Goal: Task Accomplishment & Management: Manage account settings

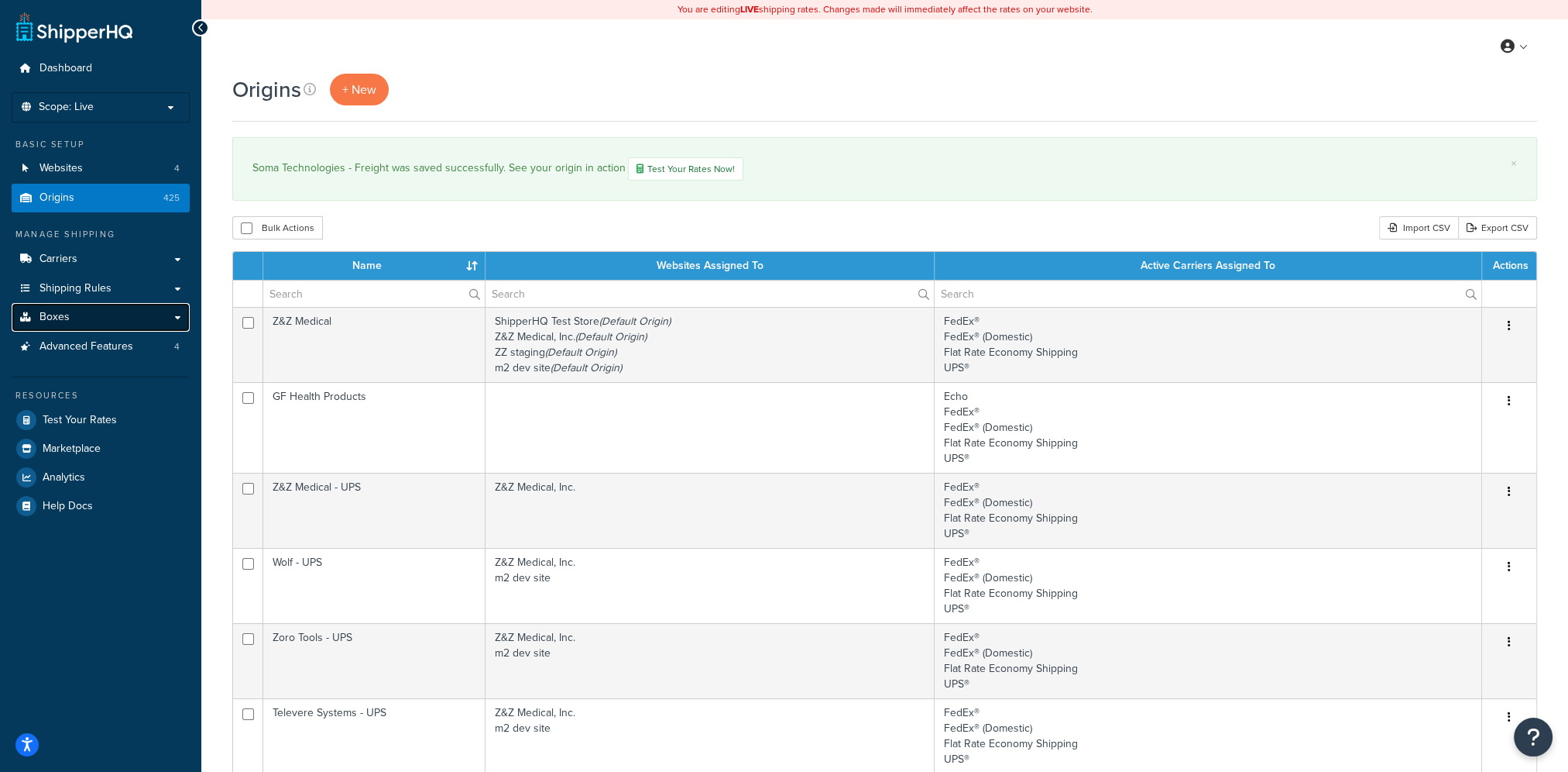
click at [57, 312] on span "Boxes" at bounding box center [55, 317] width 30 height 13
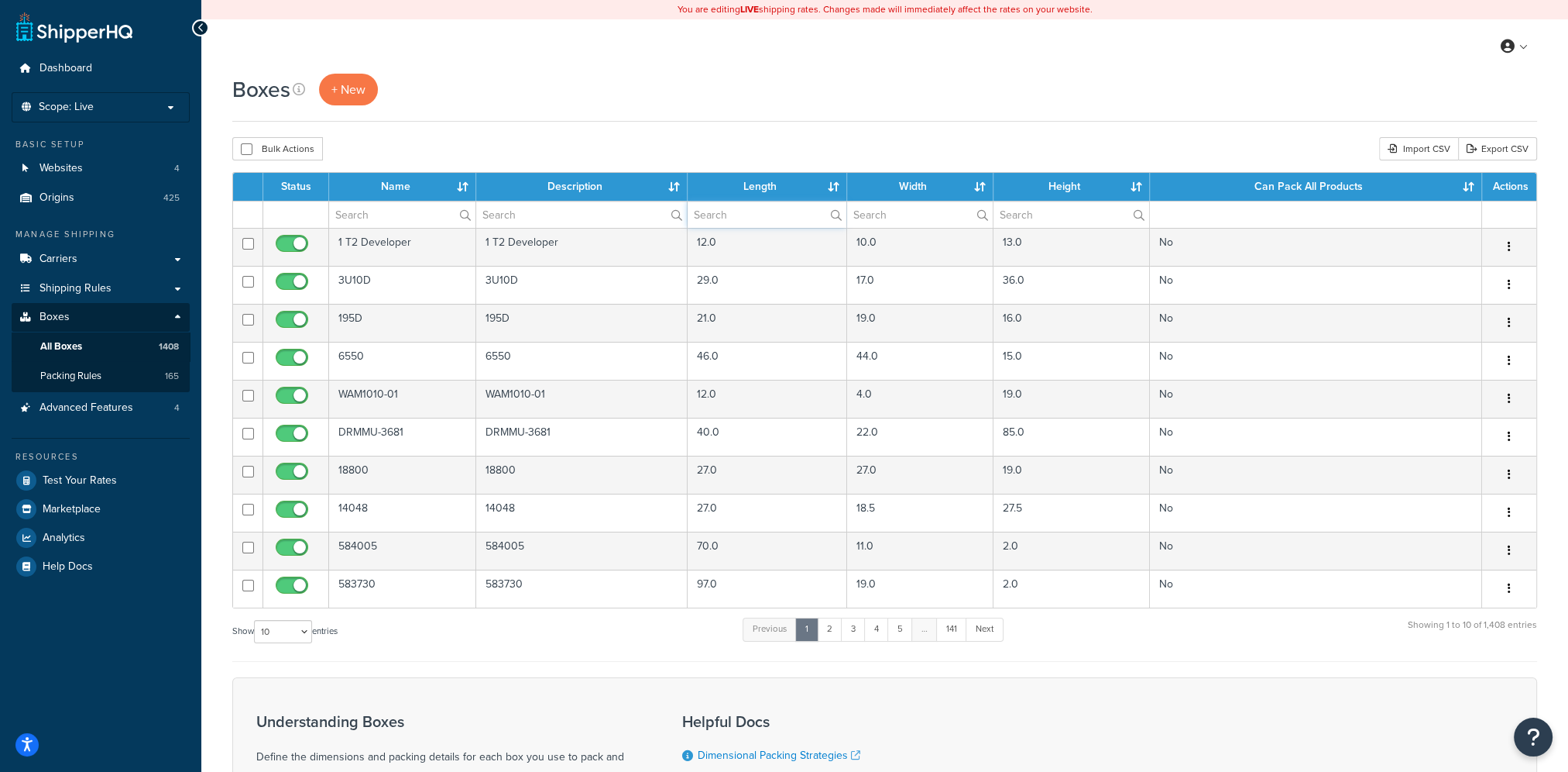
click at [766, 217] on input "text" at bounding box center [767, 214] width 159 height 26
type input "11"
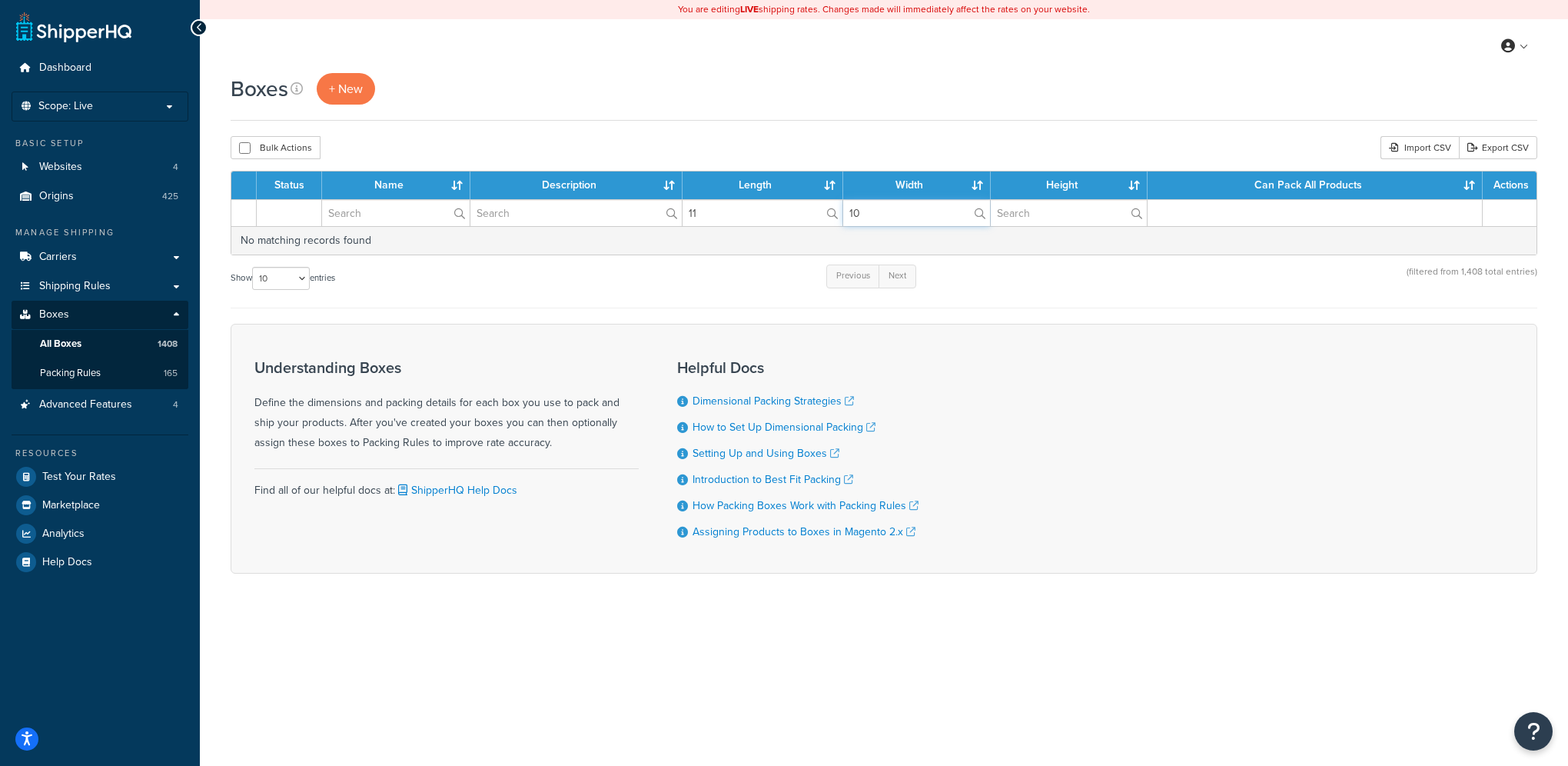
type input "1"
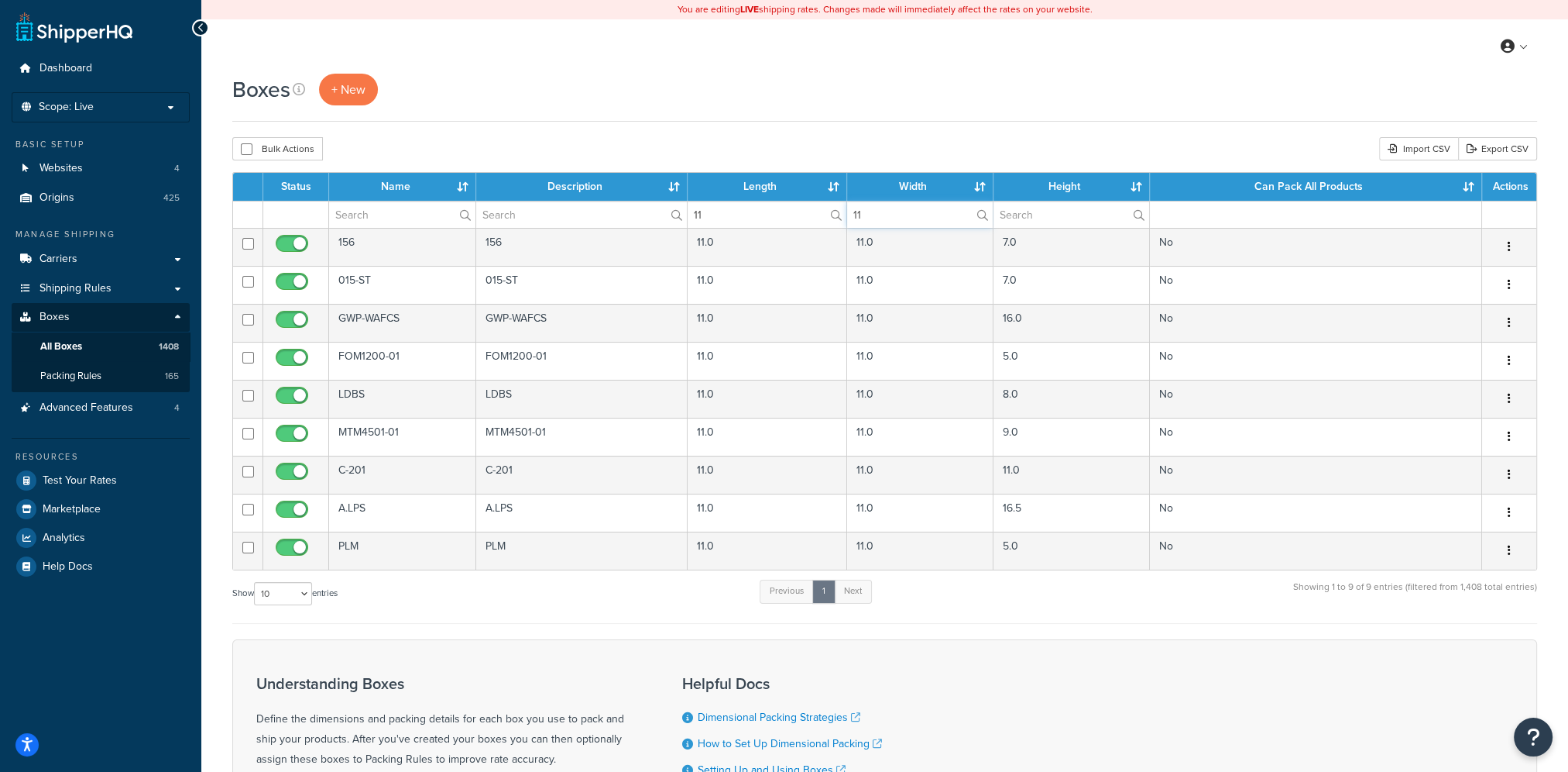
type input "11"
click at [87, 380] on span "Packing Rules" at bounding box center [70, 376] width 61 height 13
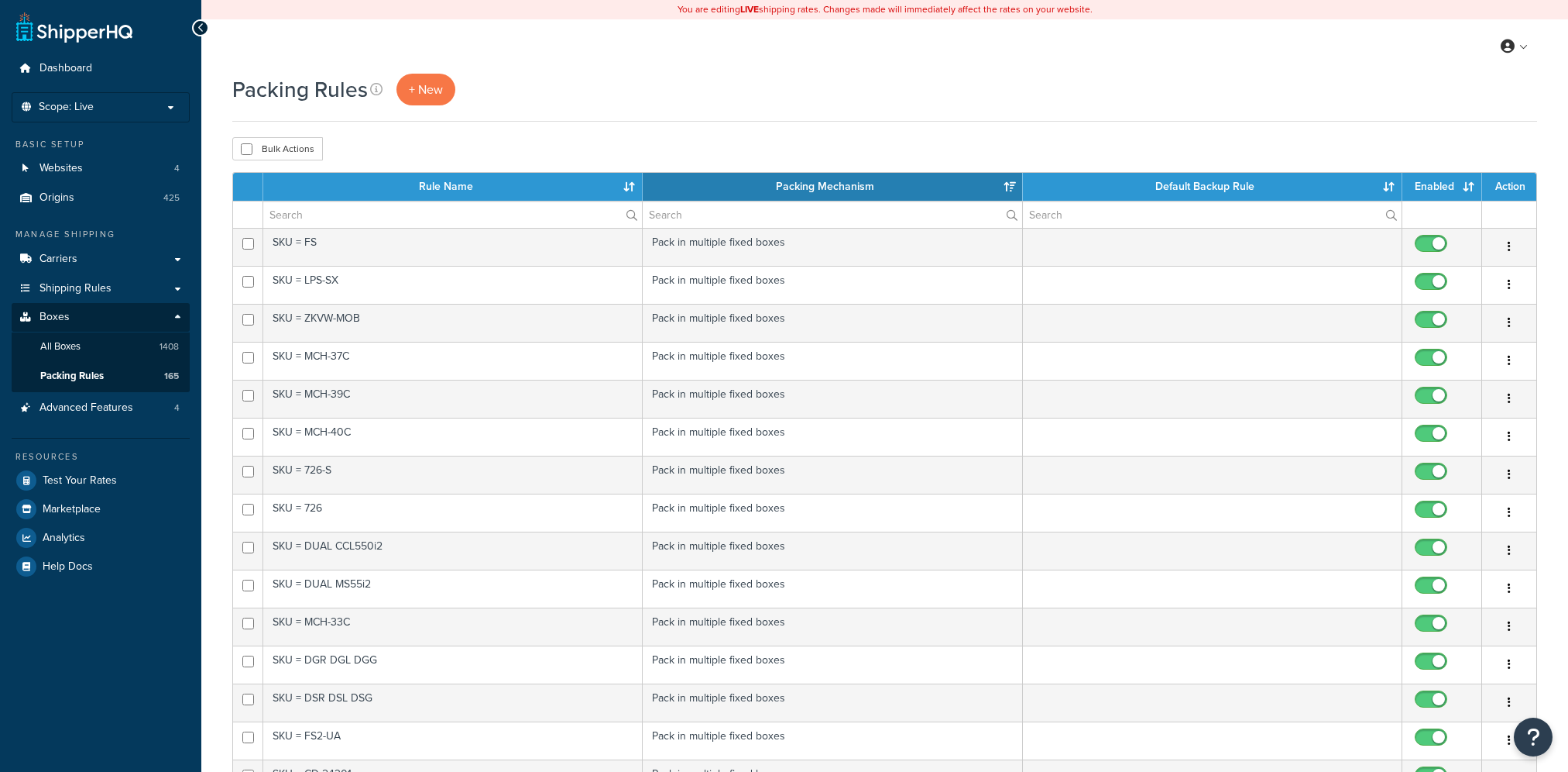
select select "15"
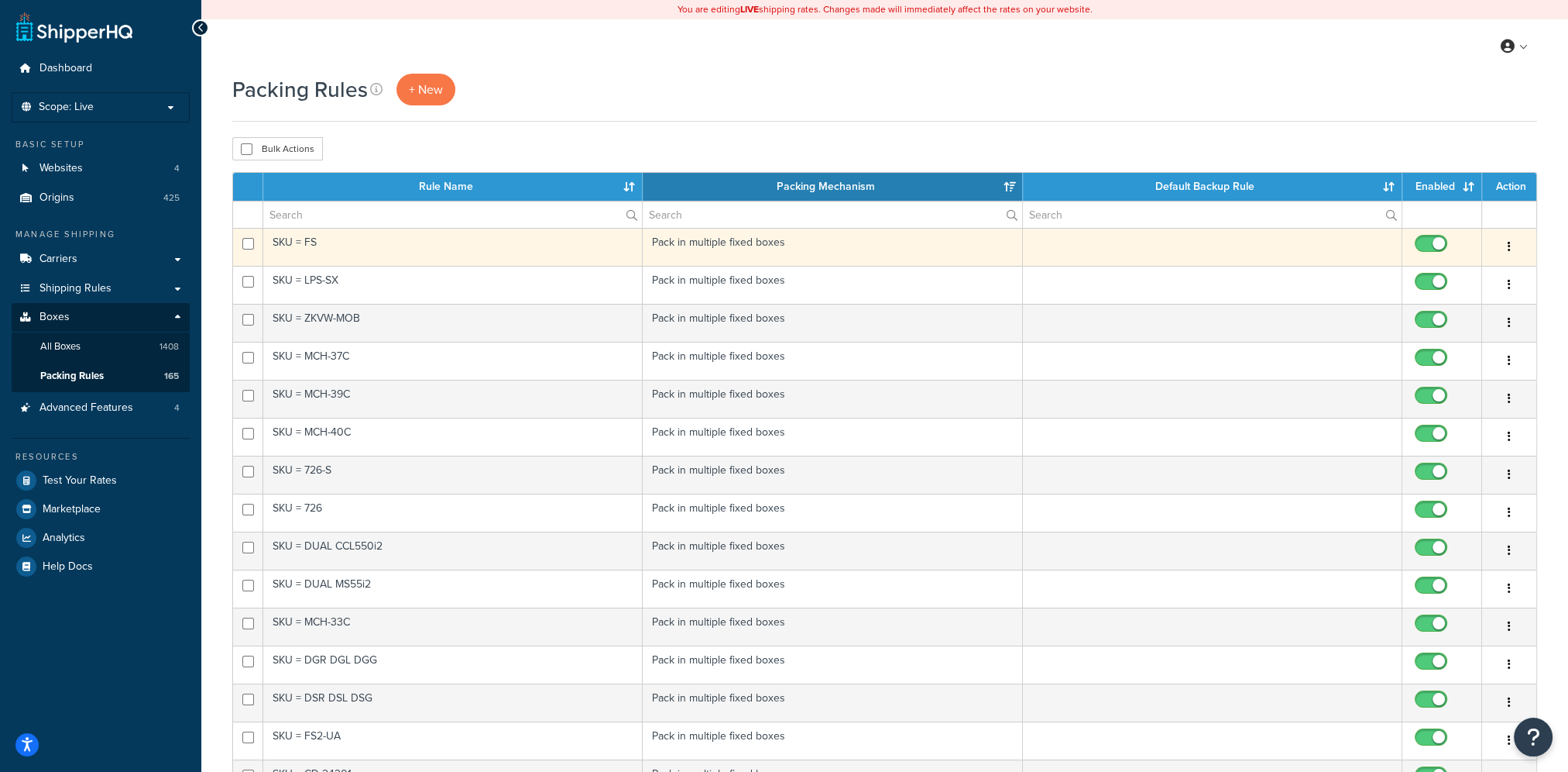
click at [1512, 244] on button "button" at bounding box center [1509, 246] width 21 height 25
click at [1451, 304] on link "Duplicate" at bounding box center [1446, 310] width 123 height 32
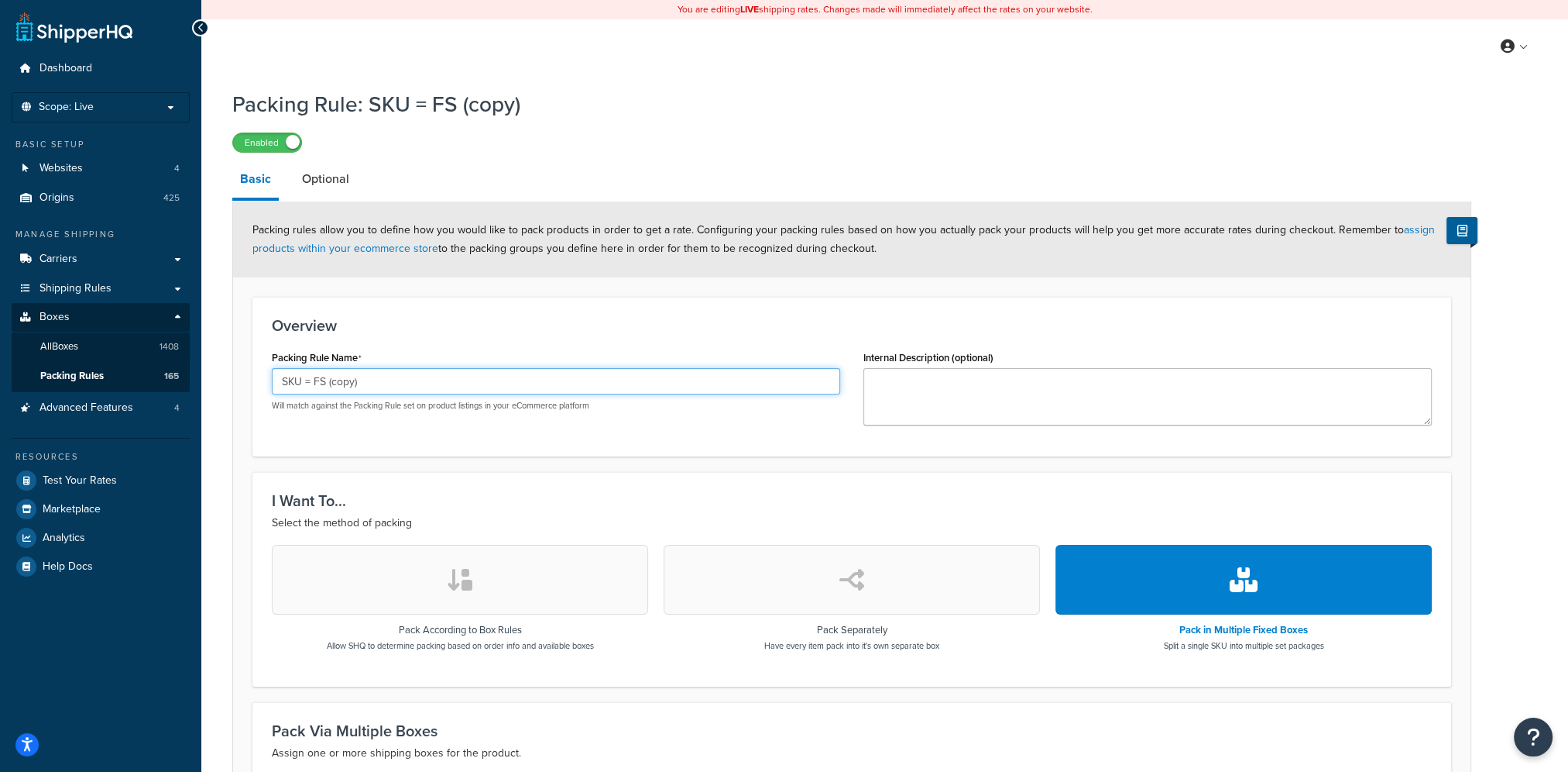
drag, startPoint x: 366, startPoint y: 386, endPoint x: 313, endPoint y: 390, distance: 53.2
click at [313, 390] on input "SKU = FS (copy)" at bounding box center [556, 381] width 568 height 26
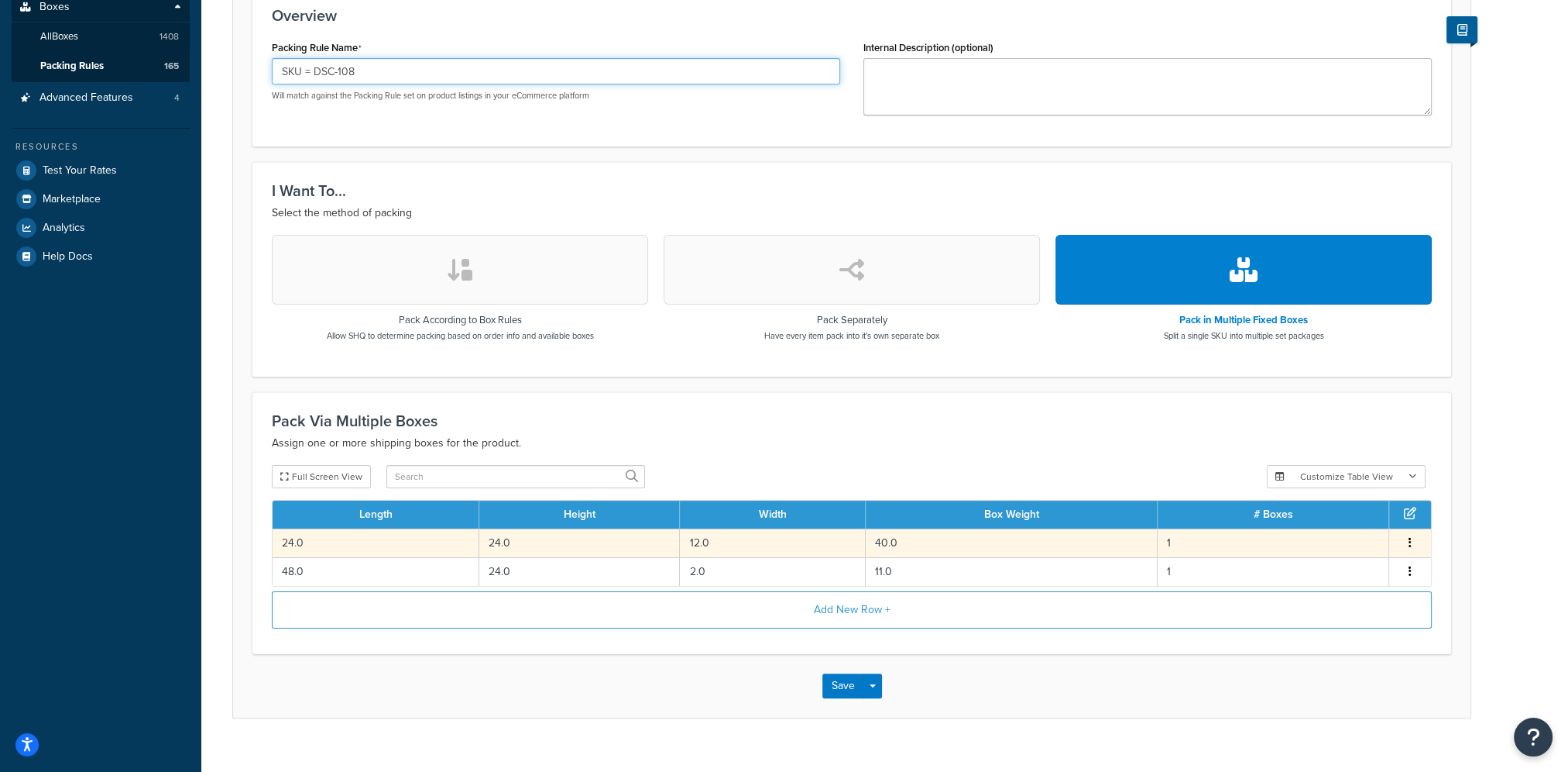
type input "SKU = DSC-108"
click at [1409, 537] on icon "button" at bounding box center [1410, 542] width 3 height 11
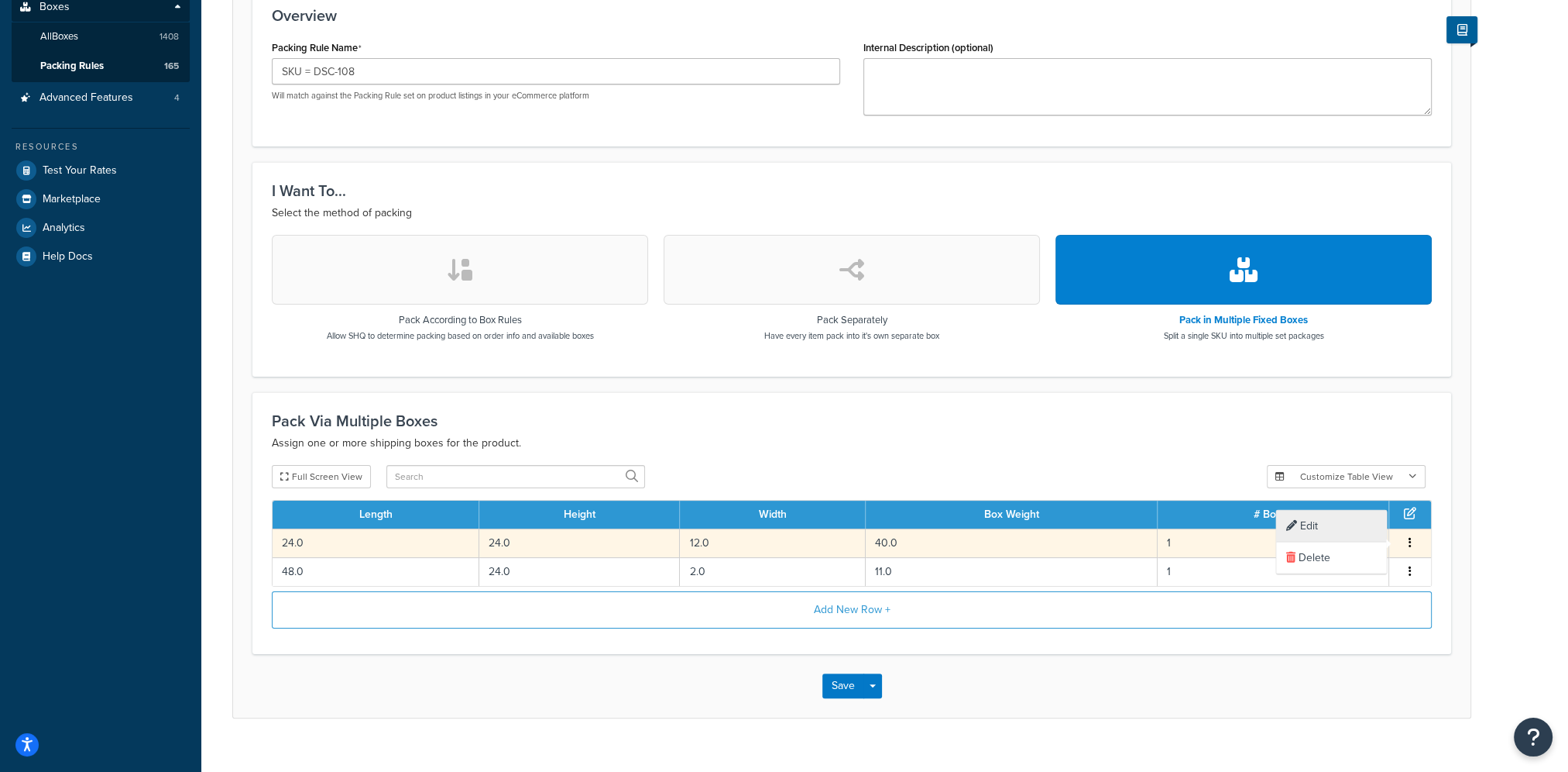
click at [1313, 534] on div "Edit" at bounding box center [1331, 527] width 110 height 32
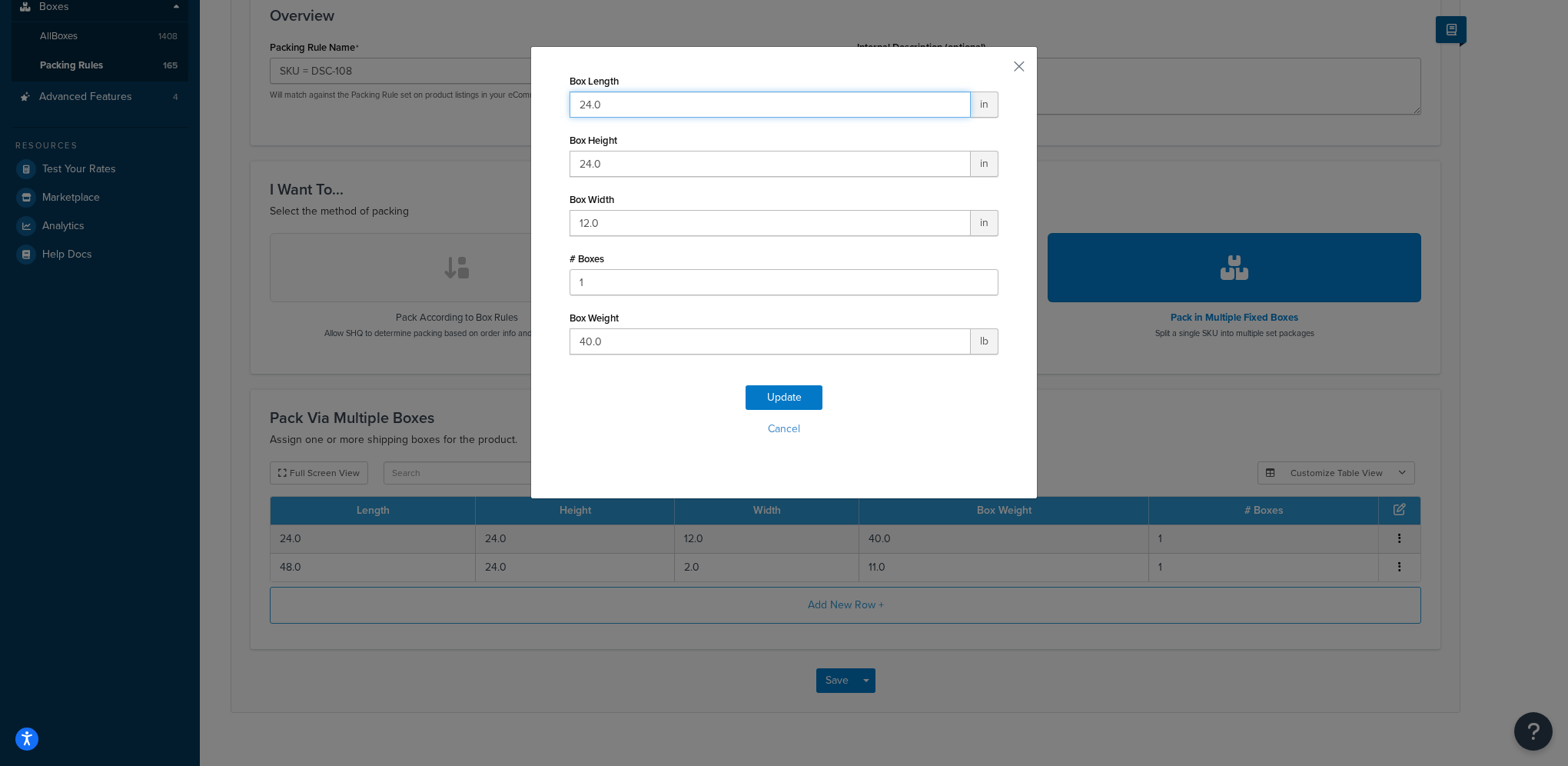
drag, startPoint x: 625, startPoint y: 97, endPoint x: 477, endPoint y: 97, distance: 148.0
click at [478, 97] on div "Box Length 24.0 in Box Height 24.0 in Box Width 12.0 in # Boxes 1 Box Weight 40…" at bounding box center [784, 383] width 1568 height 766
type input "25"
type input "24"
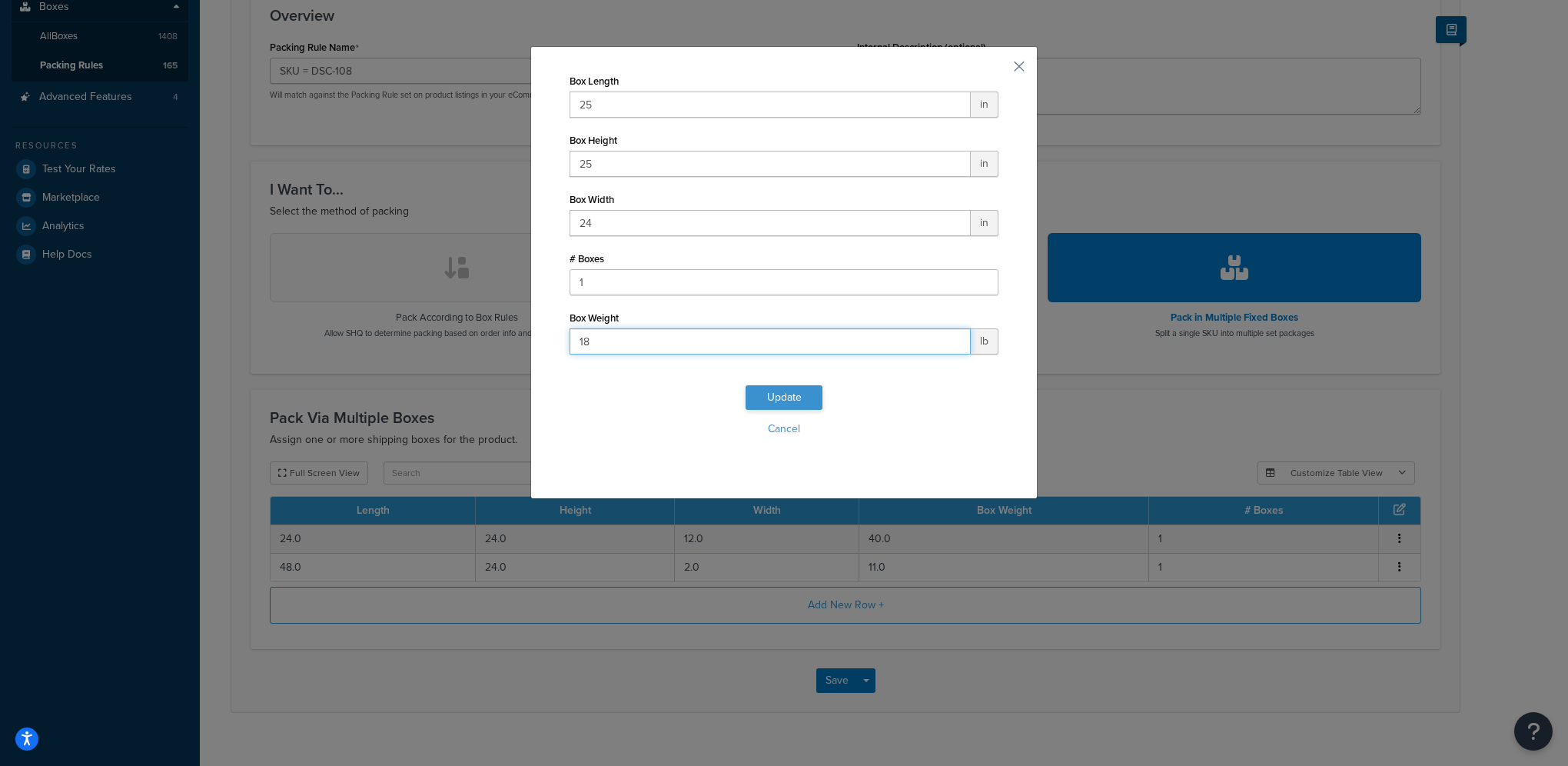
type input "18"
click at [779, 400] on button "Update" at bounding box center [784, 397] width 77 height 24
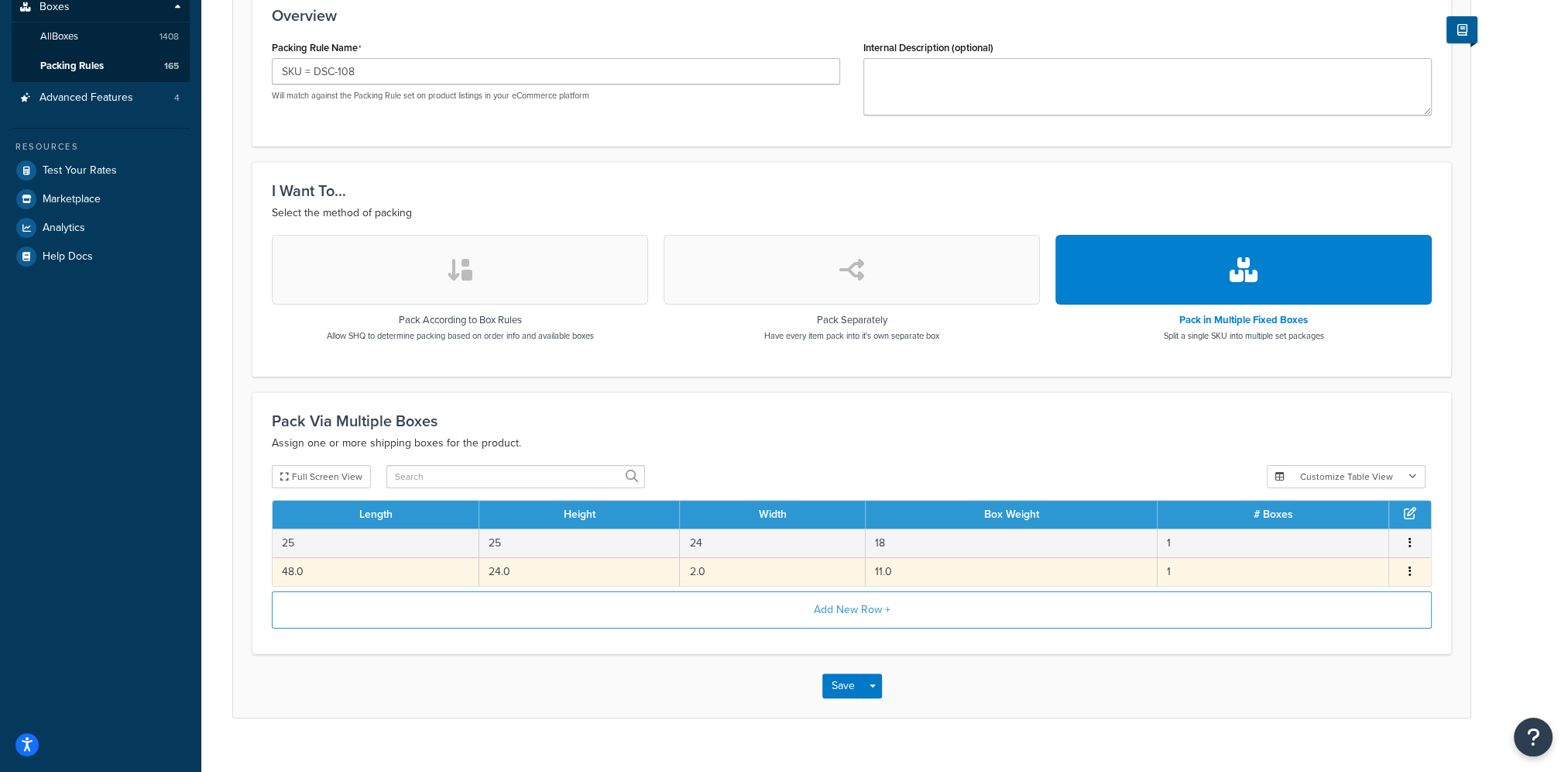
click at [1408, 569] on button "button" at bounding box center [1410, 572] width 13 height 17
click at [1330, 555] on div "Edit" at bounding box center [1331, 554] width 110 height 32
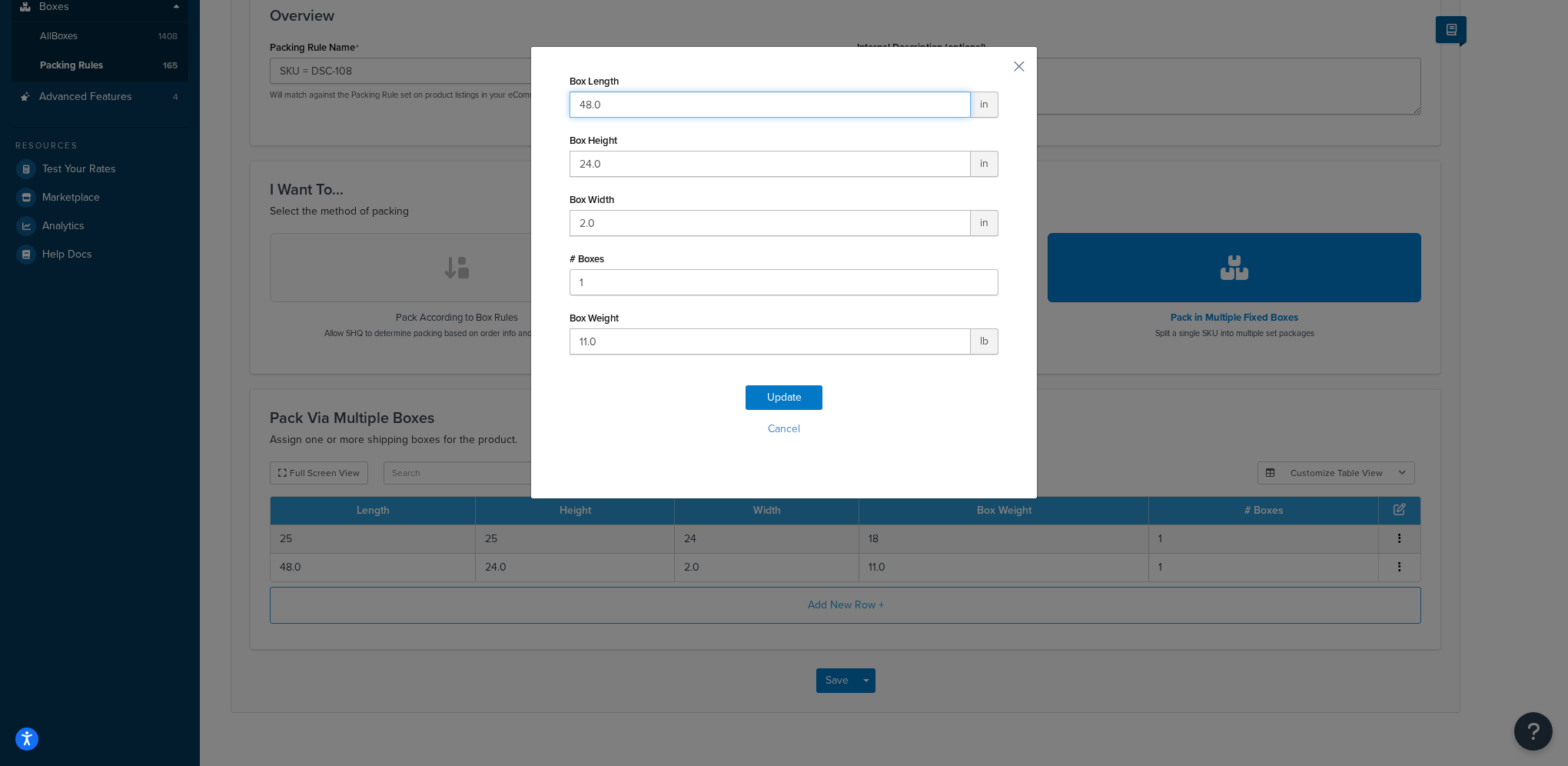
drag, startPoint x: 613, startPoint y: 101, endPoint x: 409, endPoint y: 98, distance: 204.0
click at [409, 97] on div "Box Length 48.0 in Box Height 24.0 in Box Width 2.0 in # Boxes 1 Box Weight 11.…" at bounding box center [784, 383] width 1568 height 766
type input "8"
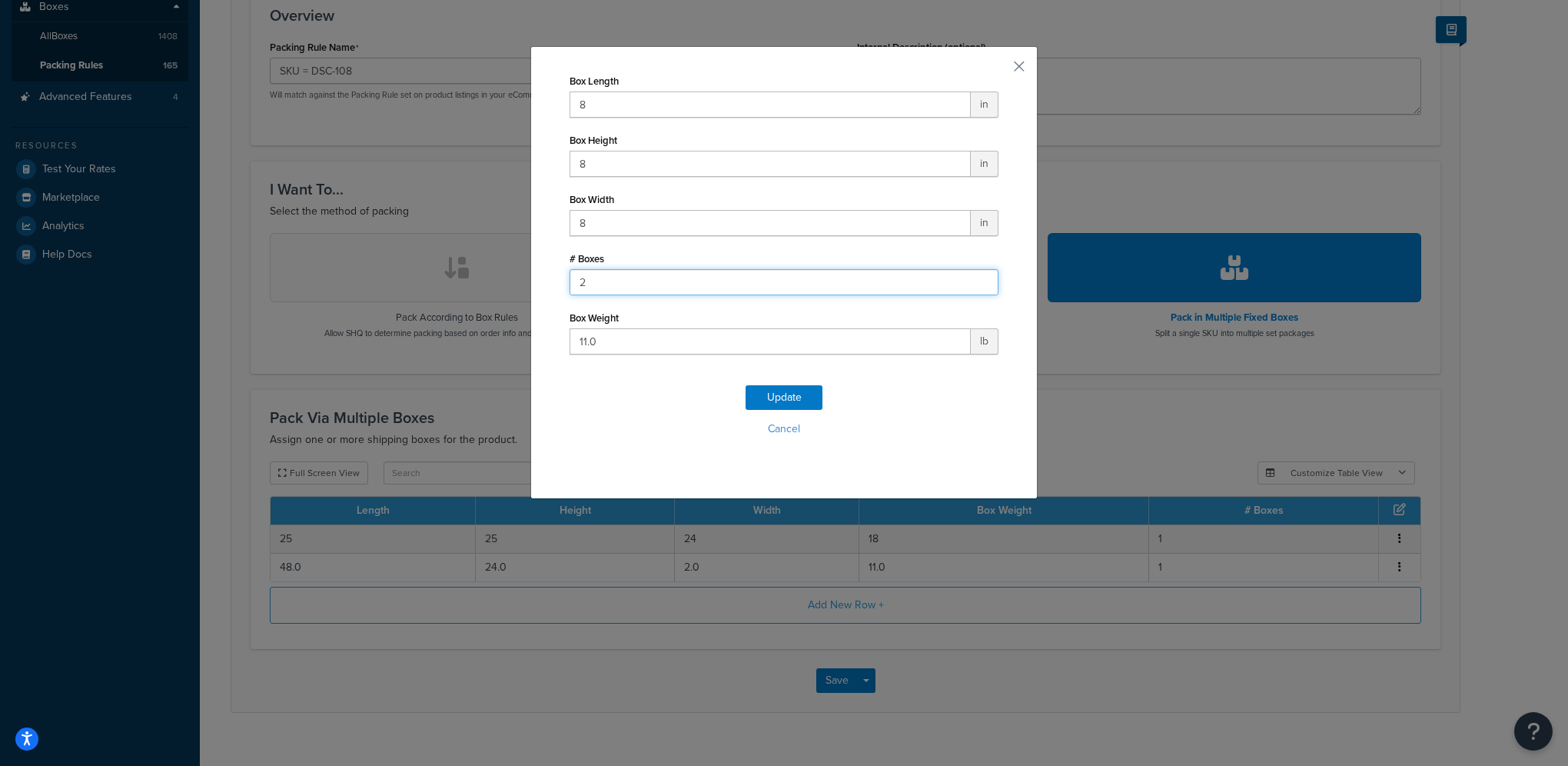
type input "2"
type input "1"
click at [794, 398] on button "Update" at bounding box center [784, 397] width 77 height 24
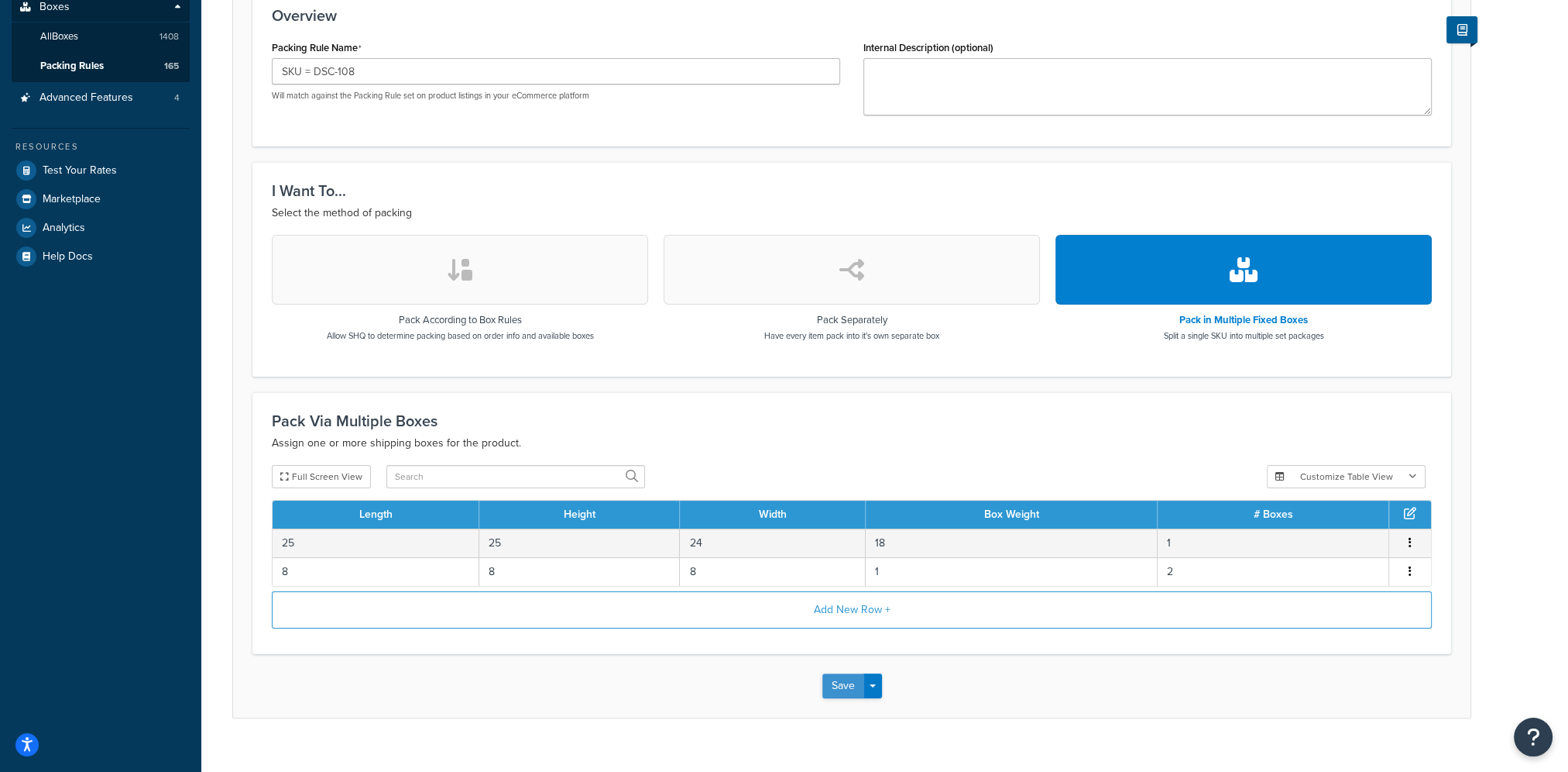
click at [844, 679] on button "Save" at bounding box center [843, 685] width 42 height 25
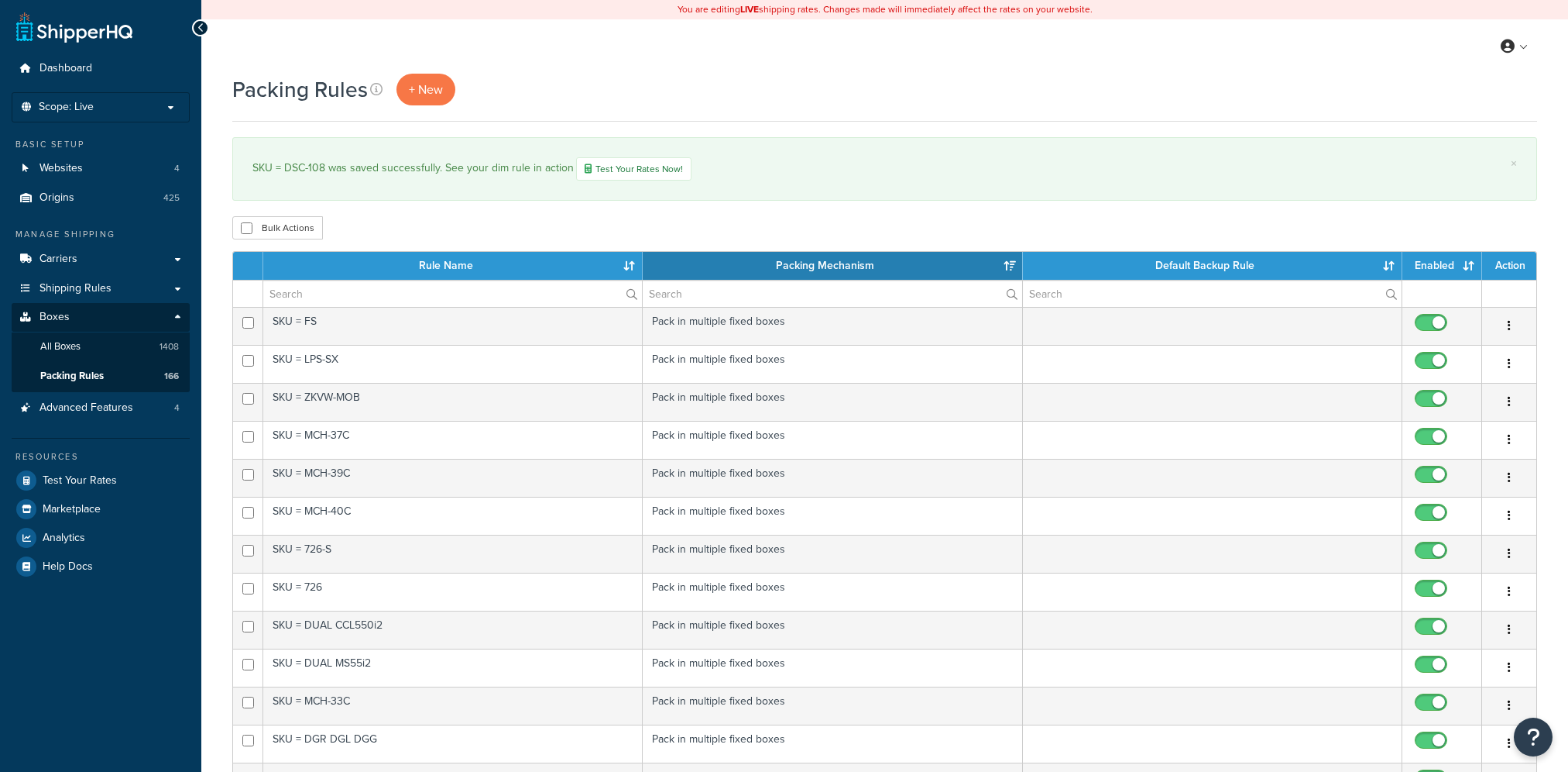
select select "15"
click at [62, 289] on span "Shipping Rules" at bounding box center [75, 288] width 72 height 13
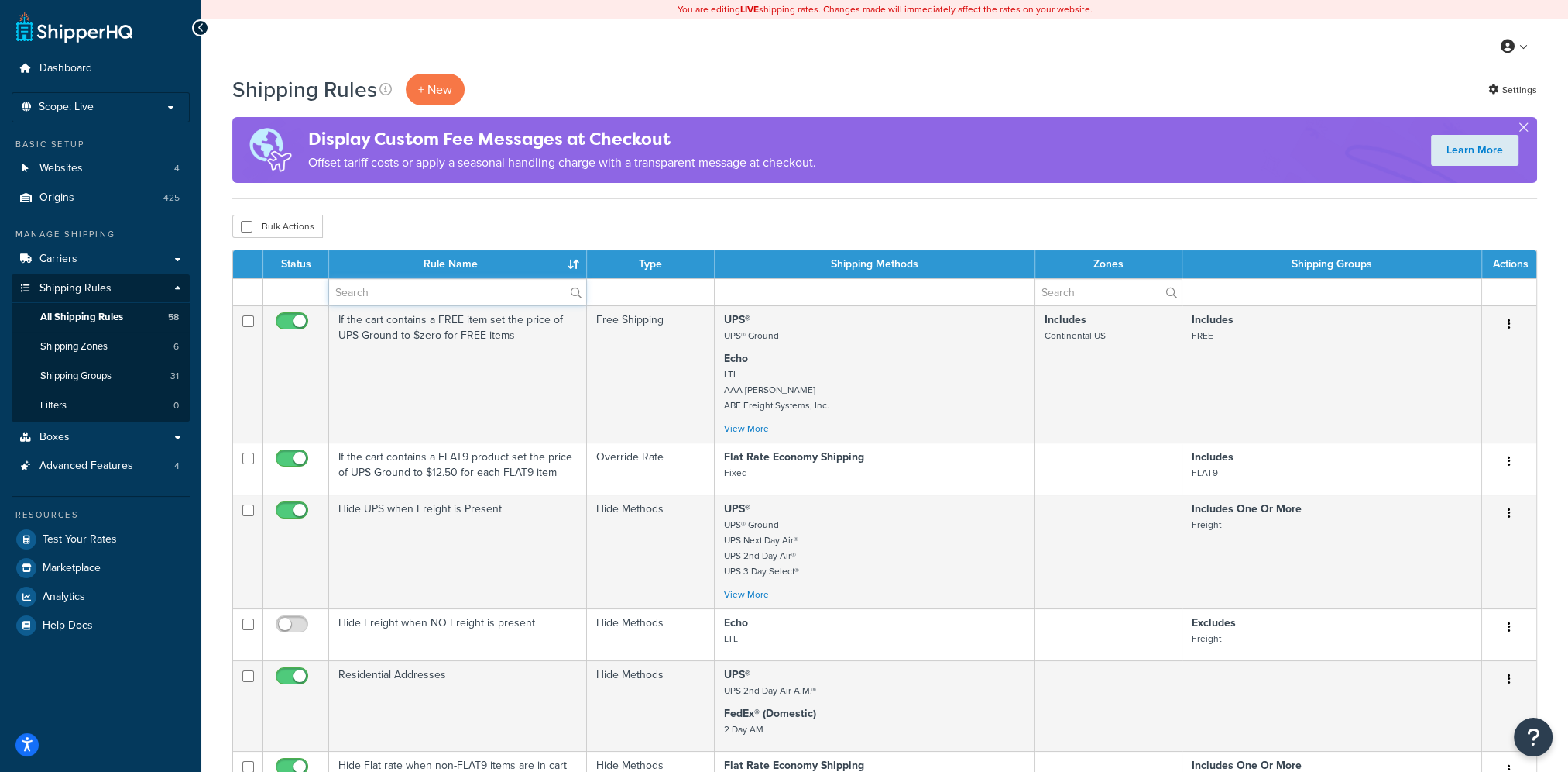
click at [406, 291] on input "text" at bounding box center [457, 291] width 257 height 26
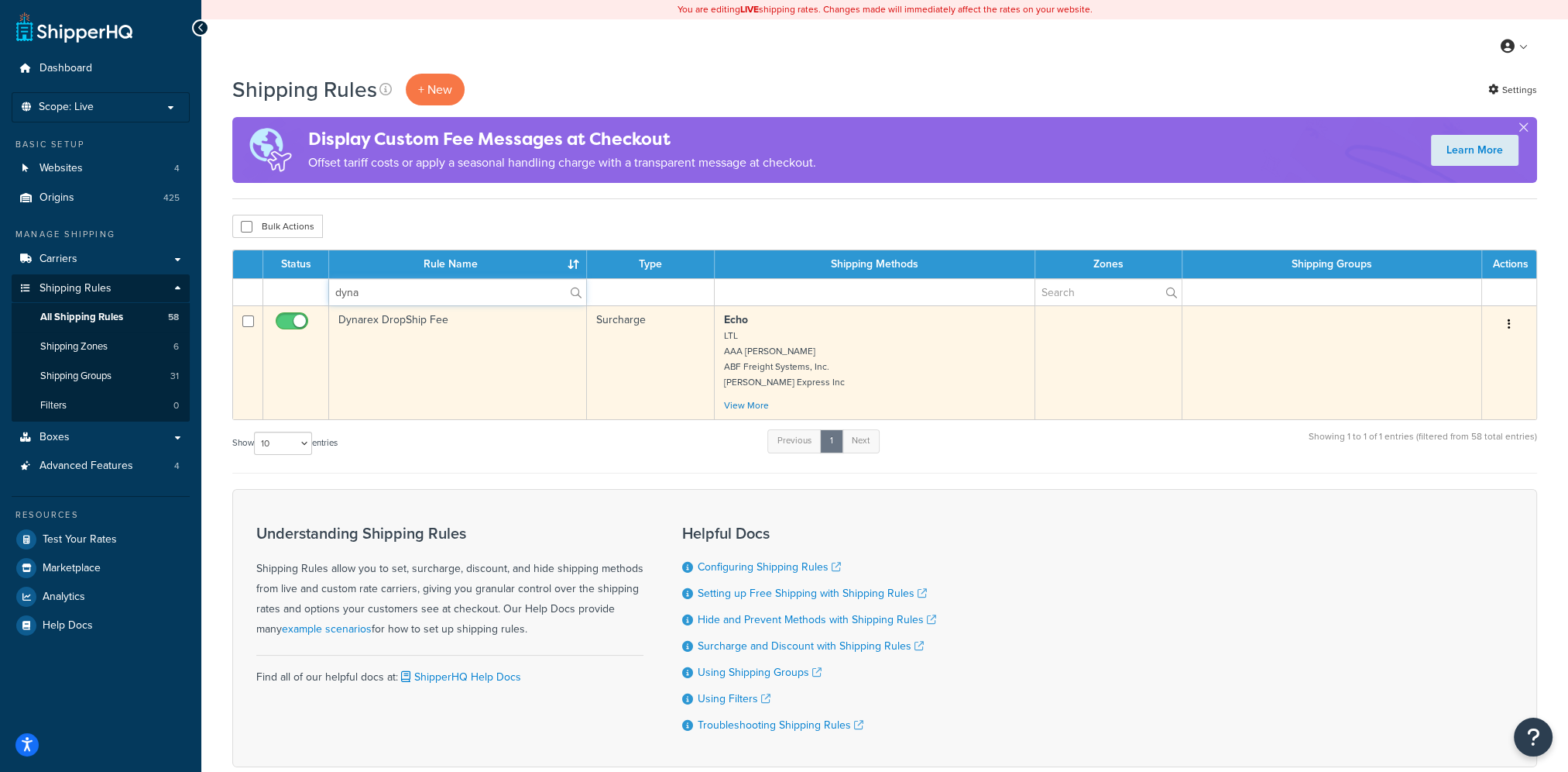
type input "dyna"
click at [462, 375] on td "Dynarex DropShip Fee" at bounding box center [458, 363] width 258 height 114
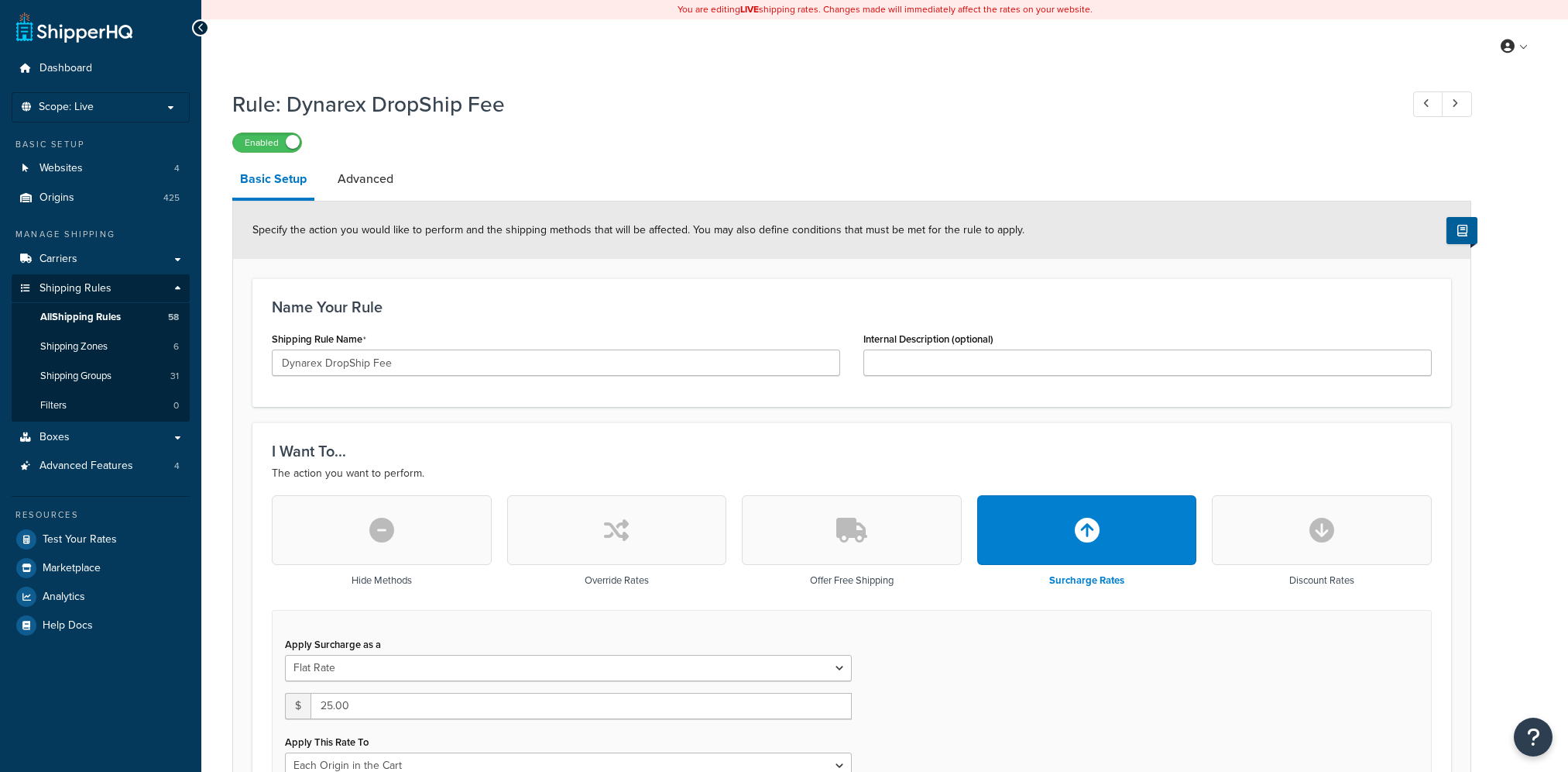
select select "LOCATION"
click at [55, 442] on span "Boxes" at bounding box center [55, 437] width 30 height 13
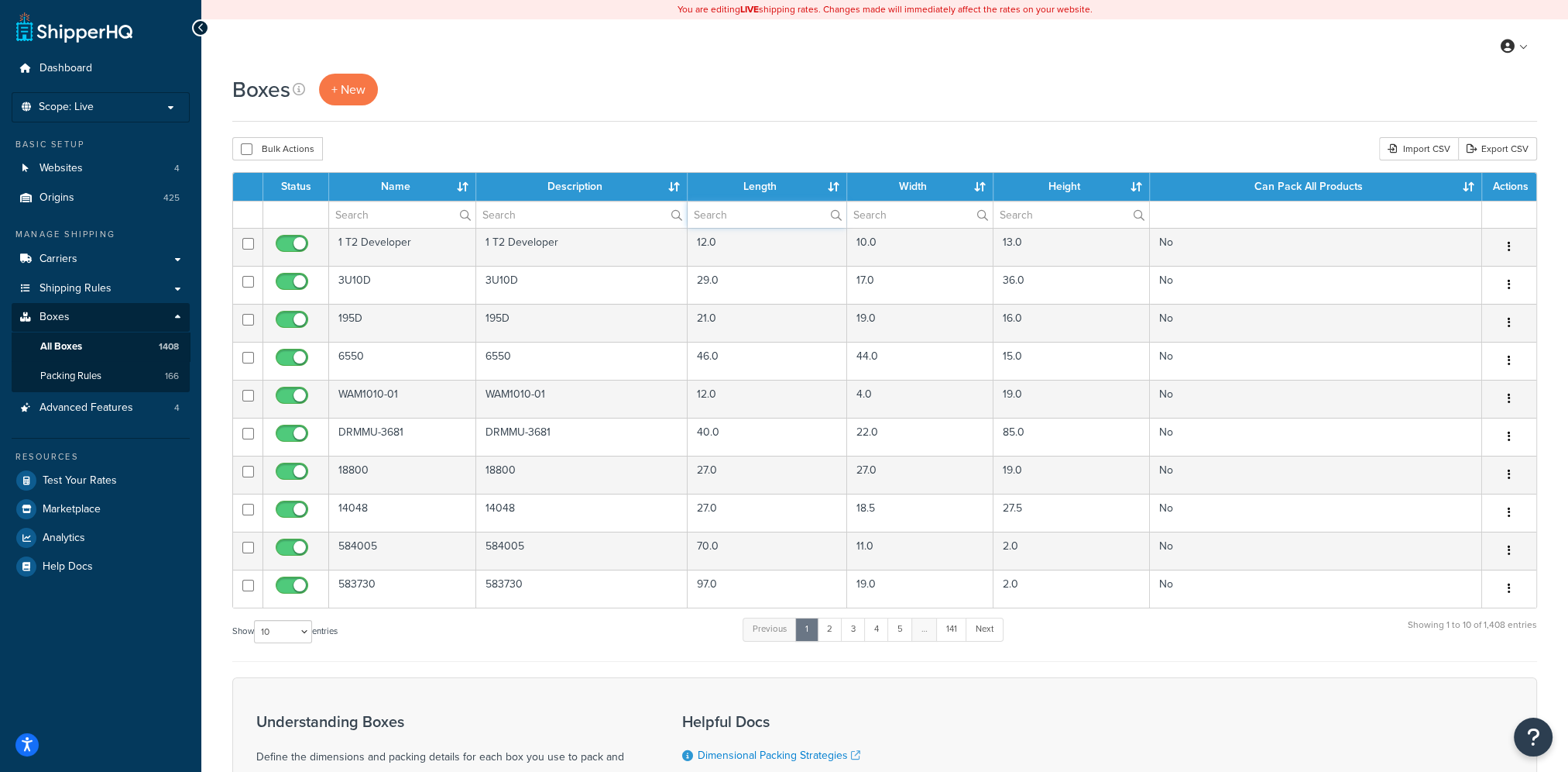
click at [733, 206] on input "text" at bounding box center [767, 214] width 159 height 26
type input "23"
type input "9"
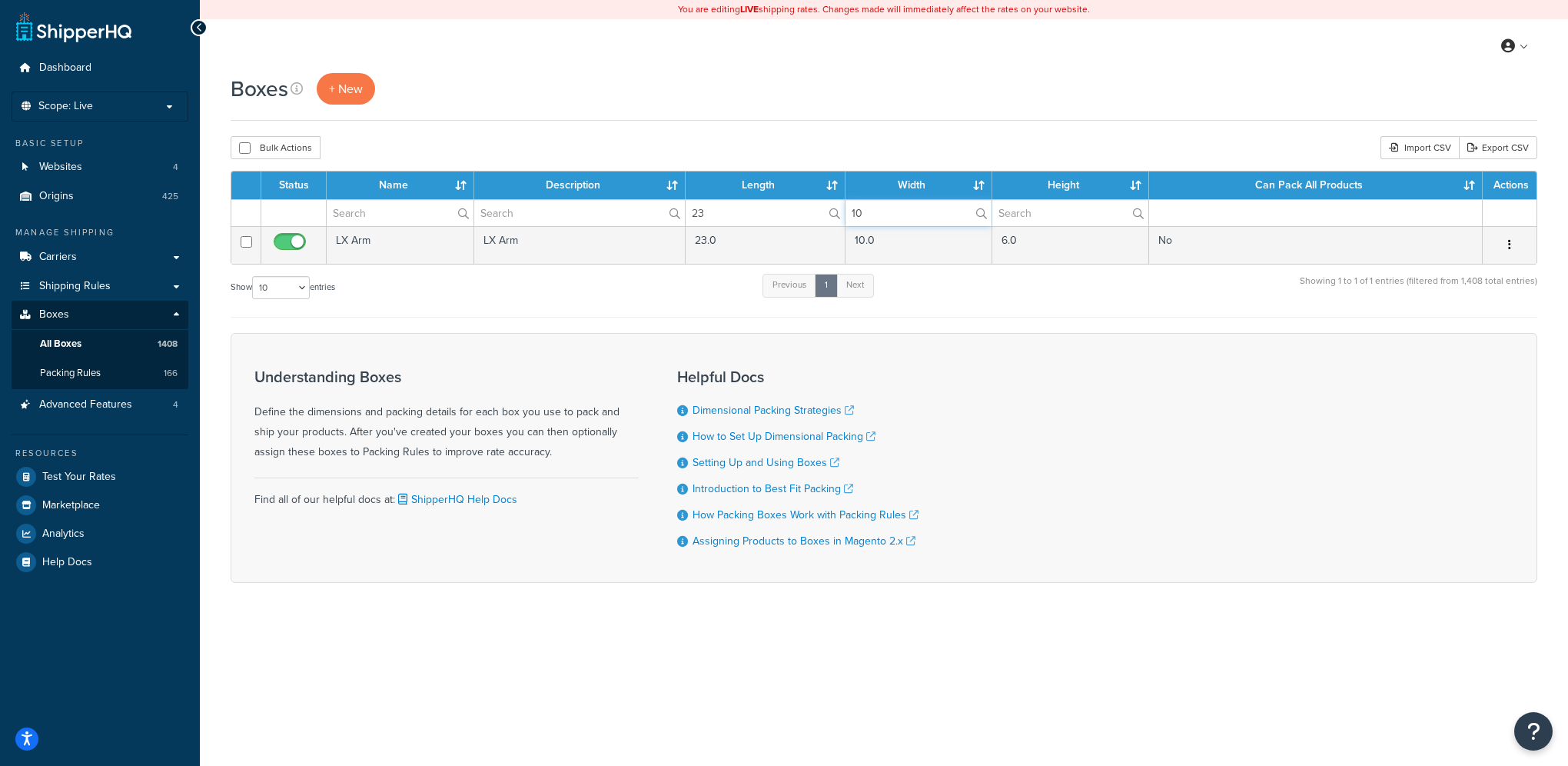
click at [867, 215] on input "10" at bounding box center [918, 212] width 146 height 26
type input "1"
type input "8"
type input "10"
click at [64, 283] on span "Shipping Rules" at bounding box center [75, 286] width 71 height 13
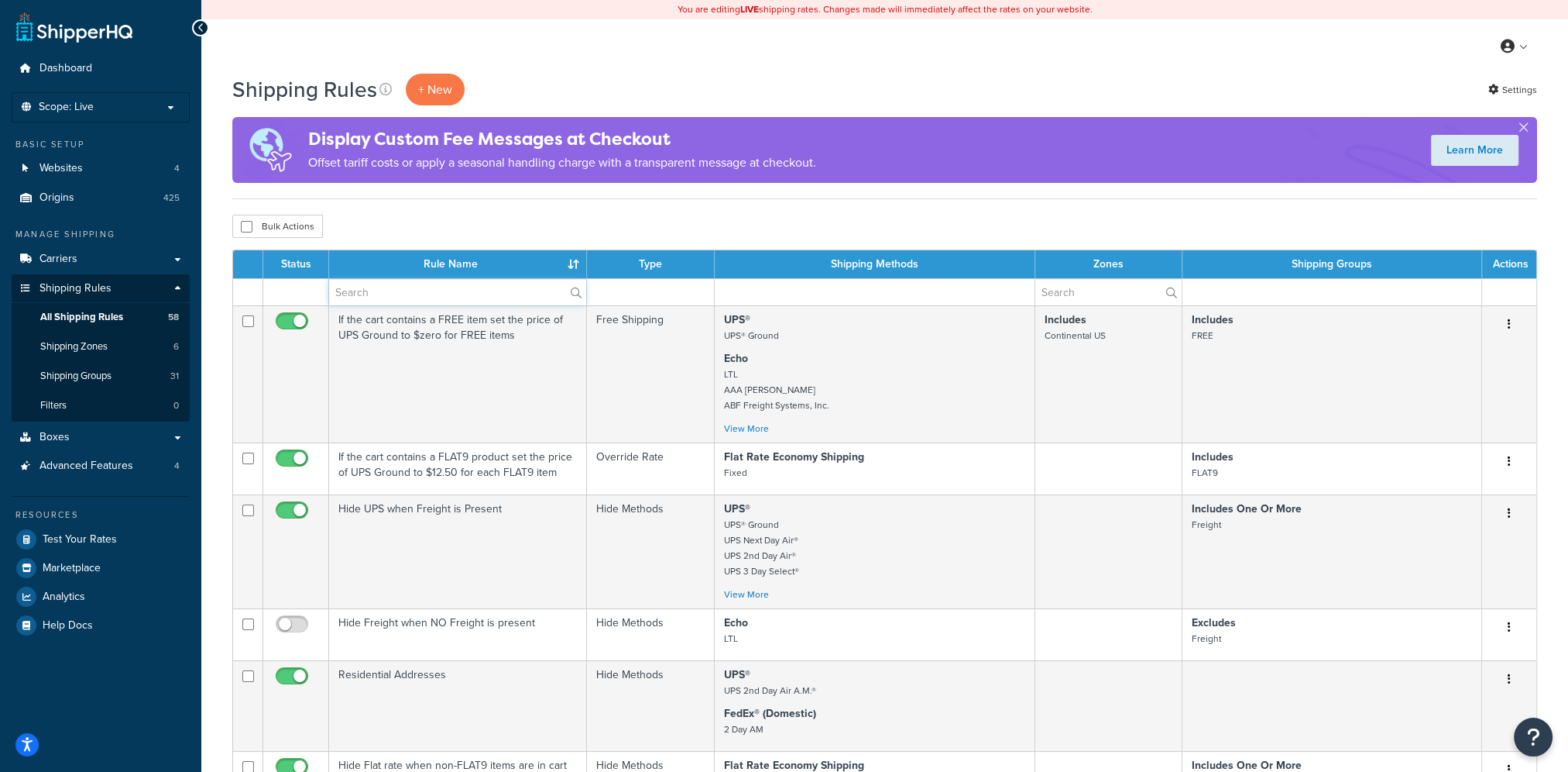
click at [401, 298] on input "text" at bounding box center [457, 291] width 257 height 26
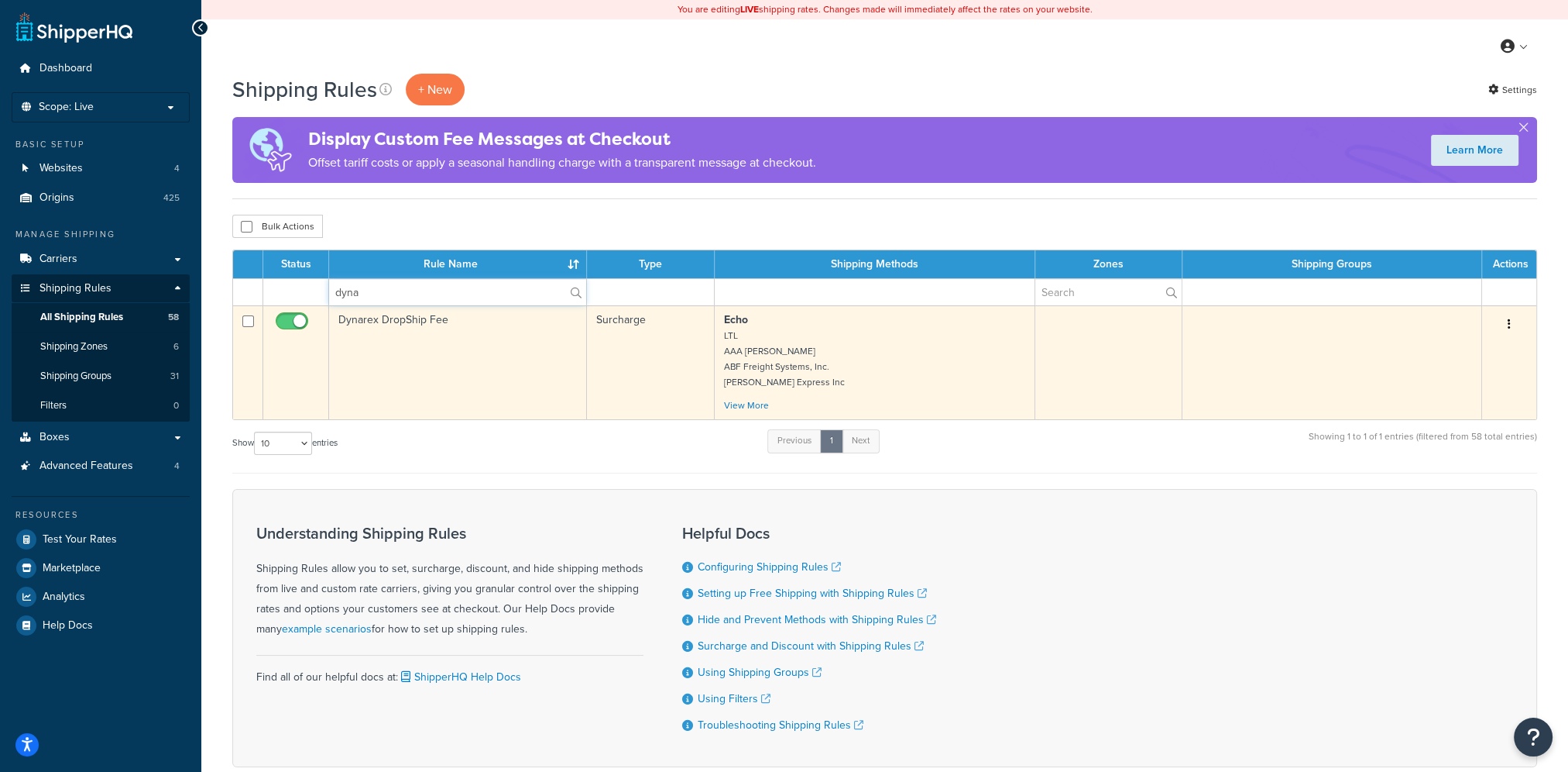
type input "dyna"
click at [461, 352] on td "Dynarex DropShip Fee" at bounding box center [458, 363] width 258 height 114
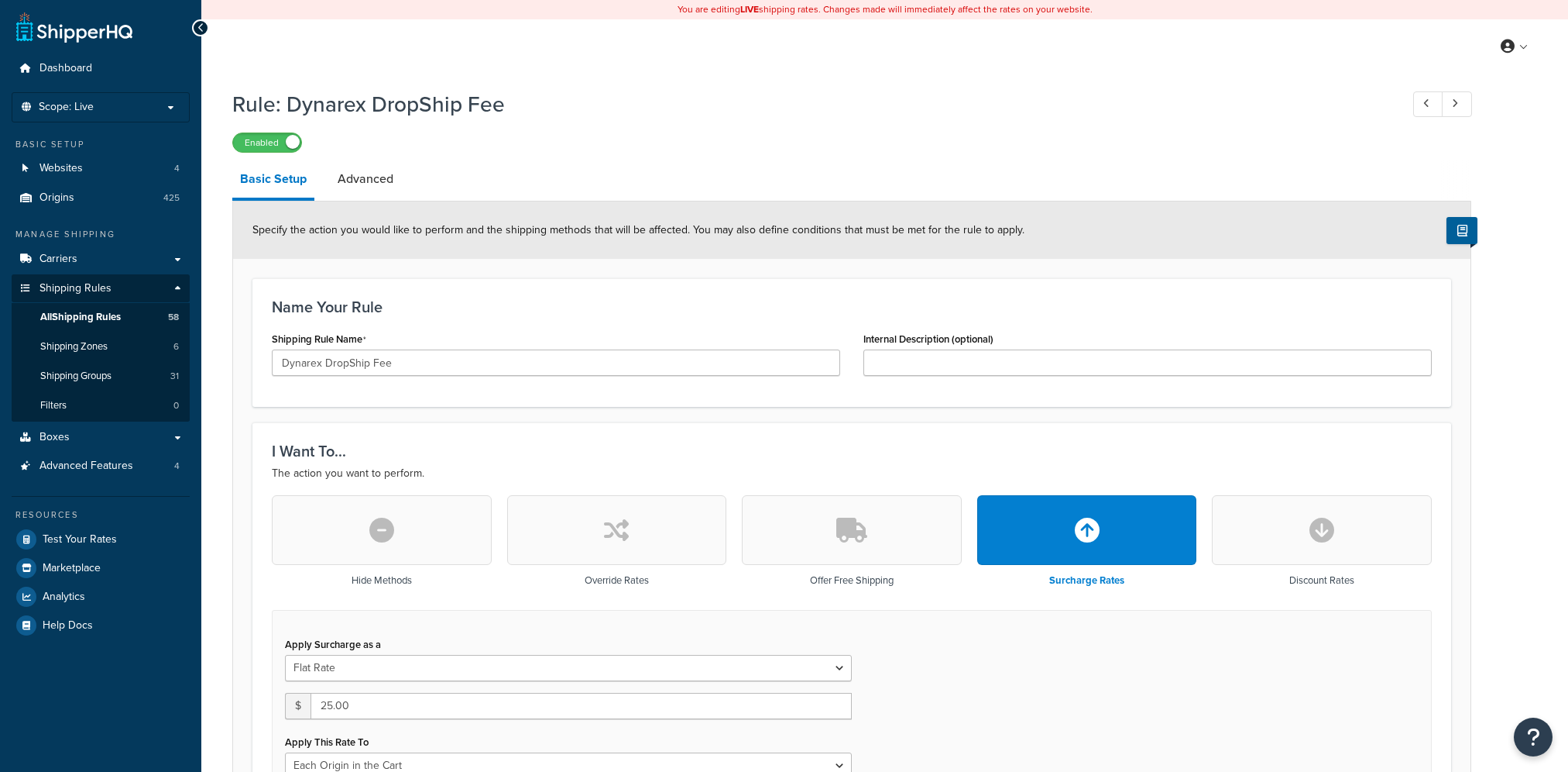
select select "LOCATION"
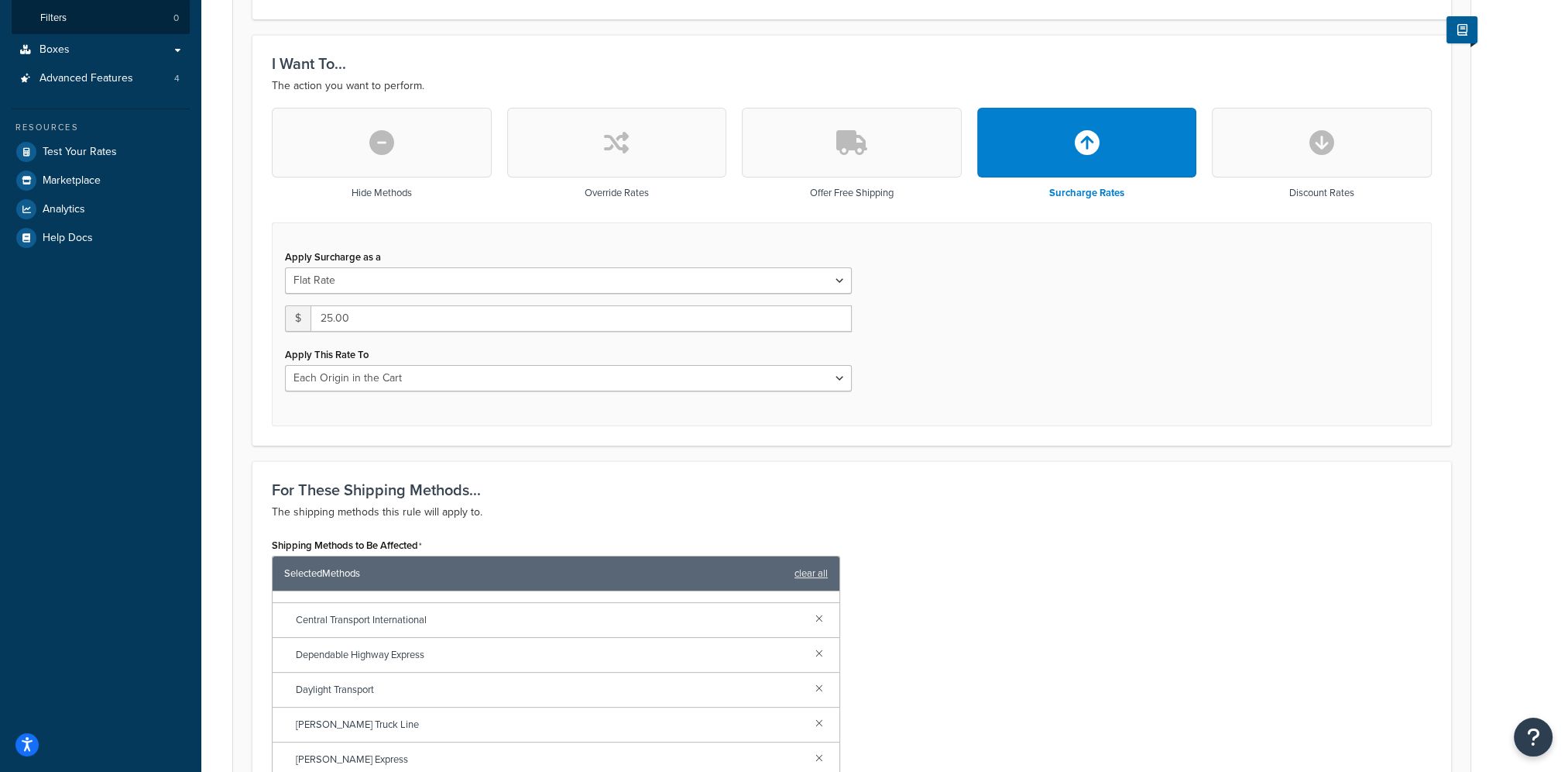
scroll to position [78, 0]
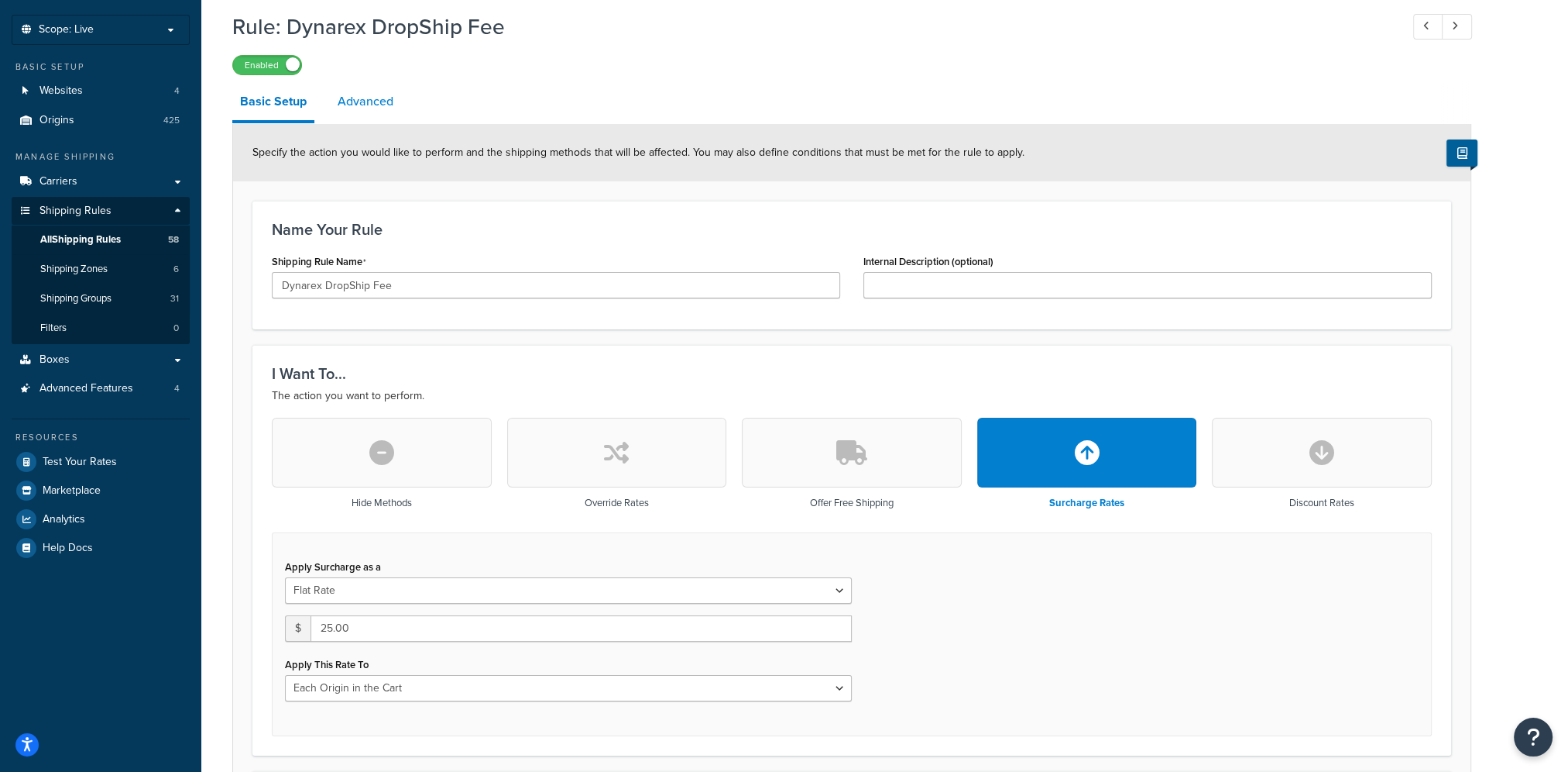
click at [372, 102] on link "Advanced" at bounding box center [366, 101] width 71 height 37
